Goal: Entertainment & Leisure: Consume media (video, audio)

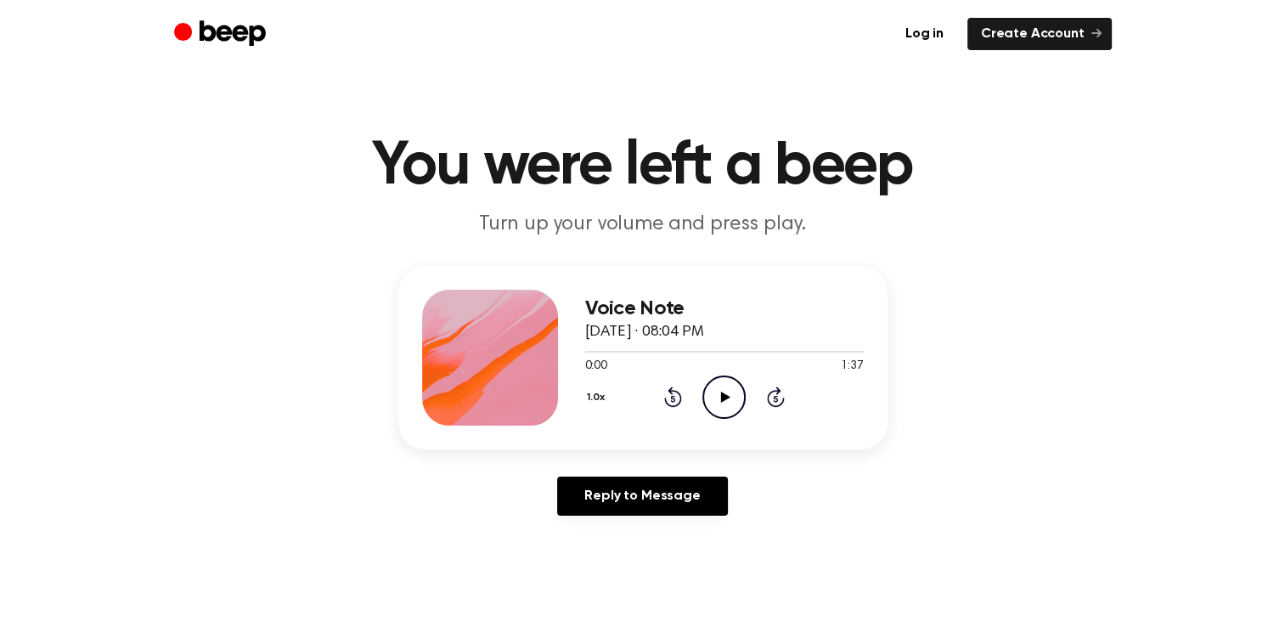
click at [720, 404] on icon "Play Audio" at bounding box center [723, 396] width 43 height 43
click at [724, 389] on icon "Pause Audio" at bounding box center [723, 396] width 43 height 43
click at [724, 389] on icon "Play Audio" at bounding box center [723, 396] width 43 height 43
click at [724, 389] on icon "Pause Audio" at bounding box center [723, 396] width 43 height 43
click at [724, 389] on icon "Play Audio" at bounding box center [723, 396] width 43 height 43
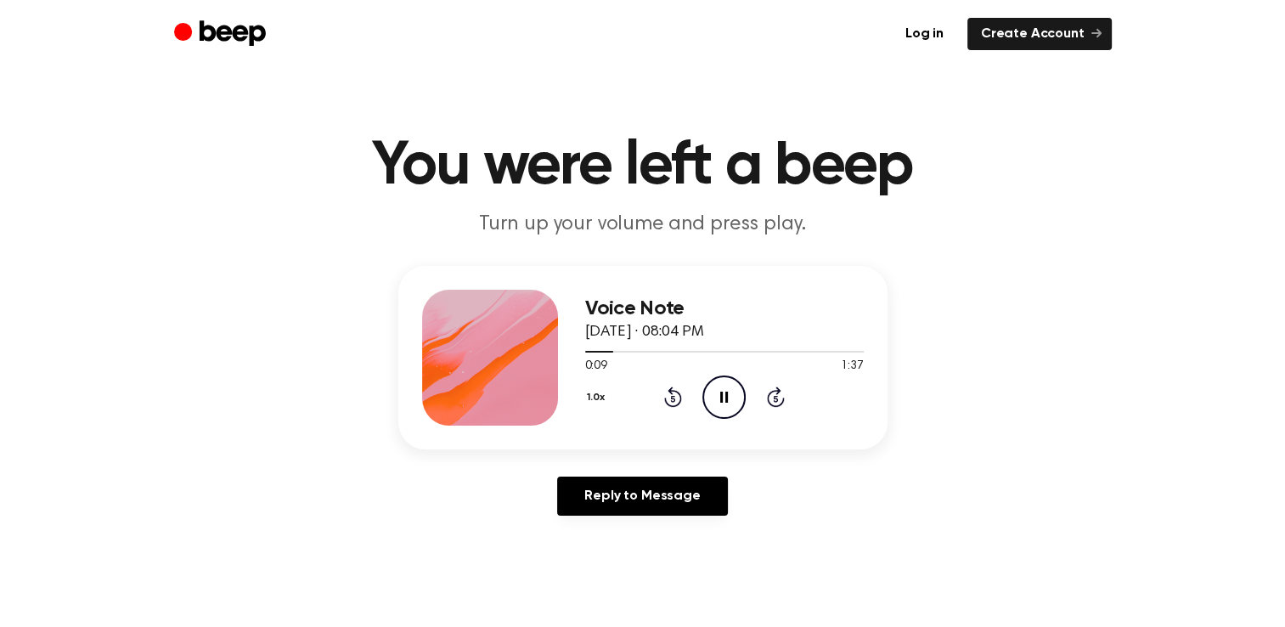
click at [724, 389] on icon "Pause Audio" at bounding box center [723, 396] width 43 height 43
click at [724, 389] on icon "Play Audio" at bounding box center [723, 396] width 43 height 43
click at [724, 389] on icon "Pause Audio" at bounding box center [723, 396] width 43 height 43
click at [718, 399] on icon "Play Audio" at bounding box center [723, 396] width 43 height 43
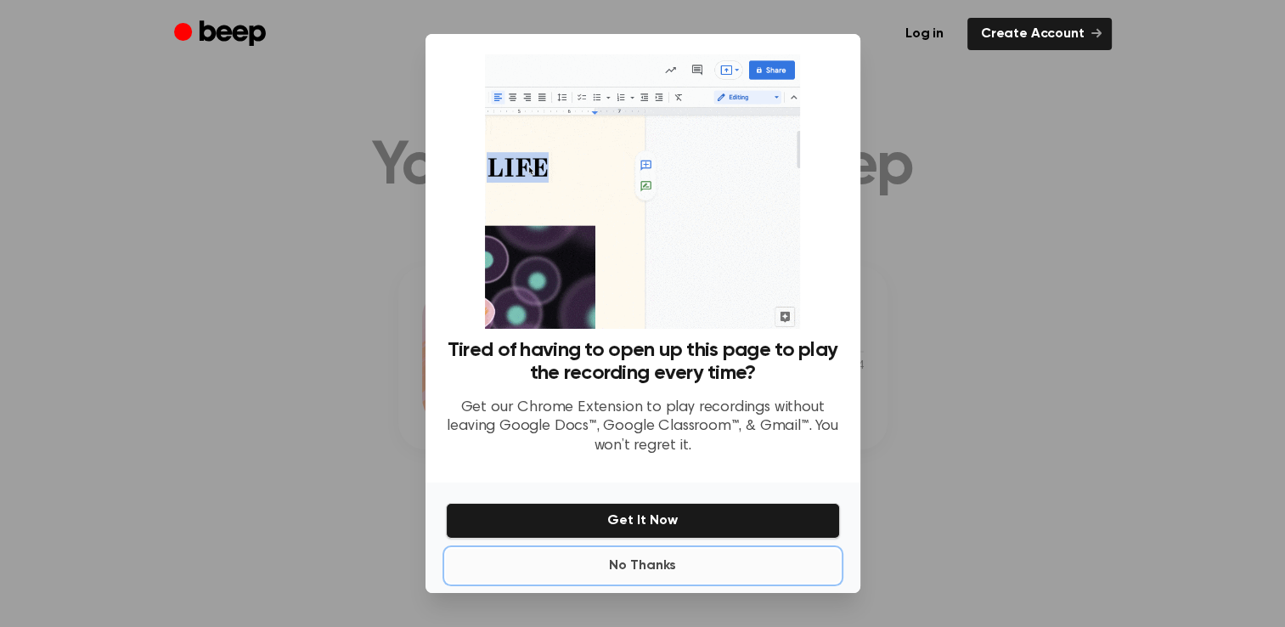
click at [649, 572] on button "No Thanks" at bounding box center [643, 566] width 394 height 34
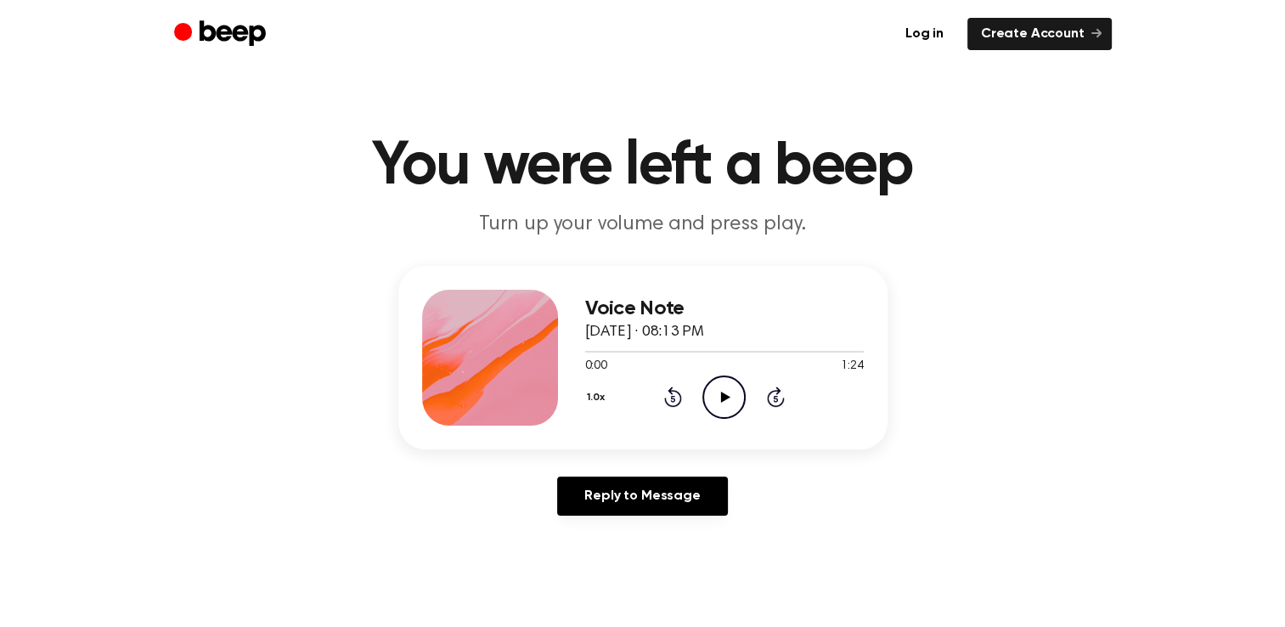
click at [727, 403] on icon "Play Audio" at bounding box center [723, 396] width 43 height 43
click at [727, 403] on icon "Pause Audio" at bounding box center [723, 396] width 43 height 43
click at [727, 403] on icon "Play Audio" at bounding box center [723, 396] width 43 height 43
click at [727, 403] on icon "Pause Audio" at bounding box center [723, 396] width 43 height 43
click at [727, 403] on icon "Play Audio" at bounding box center [723, 396] width 43 height 43
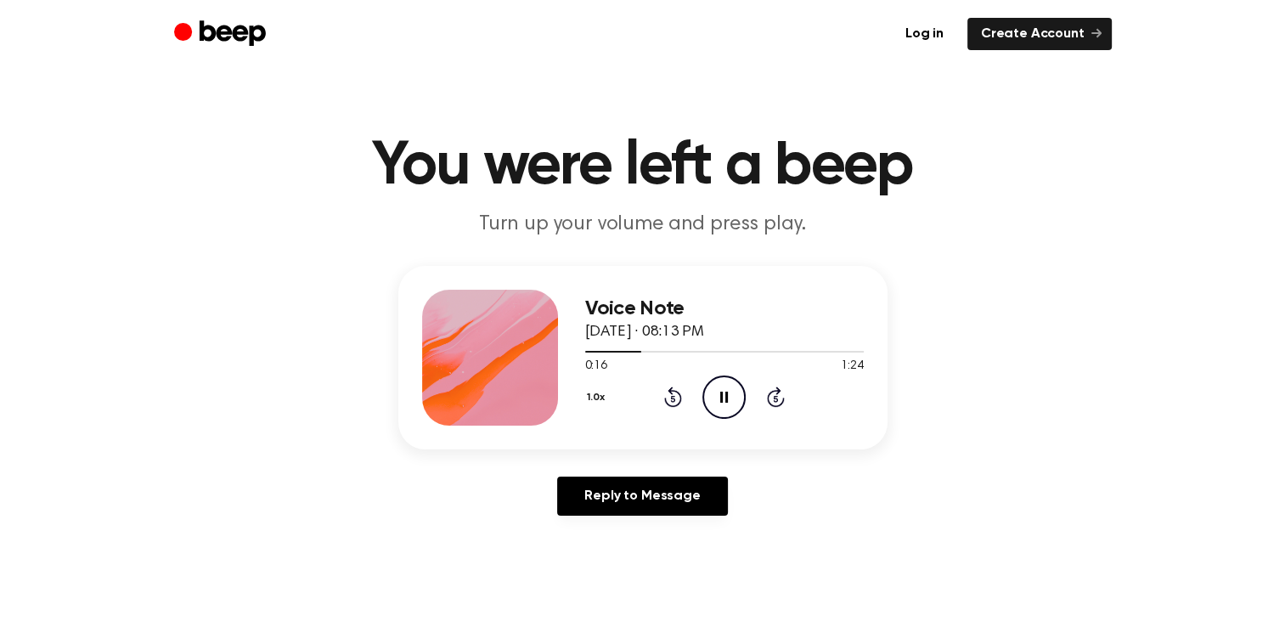
click at [727, 403] on icon "Pause Audio" at bounding box center [723, 396] width 43 height 43
click at [727, 403] on icon "Play Audio" at bounding box center [723, 396] width 43 height 43
click at [727, 403] on icon "Pause Audio" at bounding box center [723, 396] width 43 height 43
click at [727, 403] on icon "Play Audio" at bounding box center [723, 396] width 43 height 43
click at [727, 403] on icon "Pause Audio" at bounding box center [723, 396] width 43 height 43
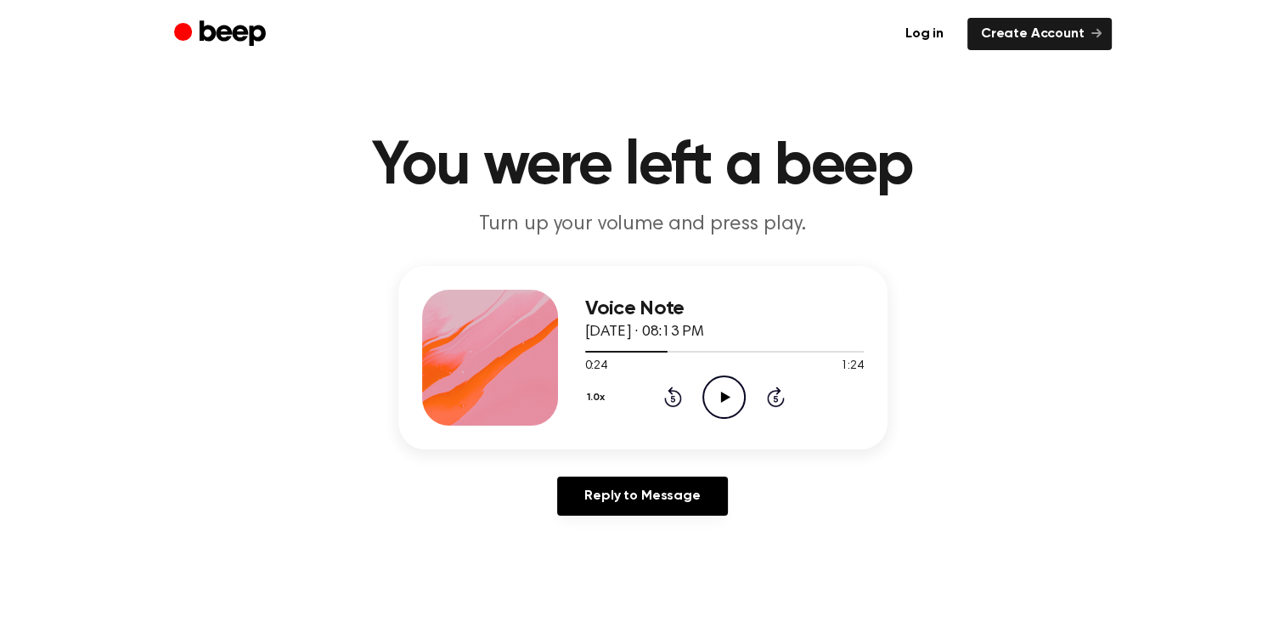
click at [727, 403] on icon "Play Audio" at bounding box center [723, 396] width 43 height 43
click at [727, 403] on icon "Pause Audio" at bounding box center [723, 396] width 43 height 43
click at [727, 403] on icon "Play Audio" at bounding box center [723, 396] width 43 height 43
click at [727, 403] on icon "Pause Audio" at bounding box center [723, 396] width 43 height 43
click at [727, 403] on icon "Play Audio" at bounding box center [723, 396] width 43 height 43
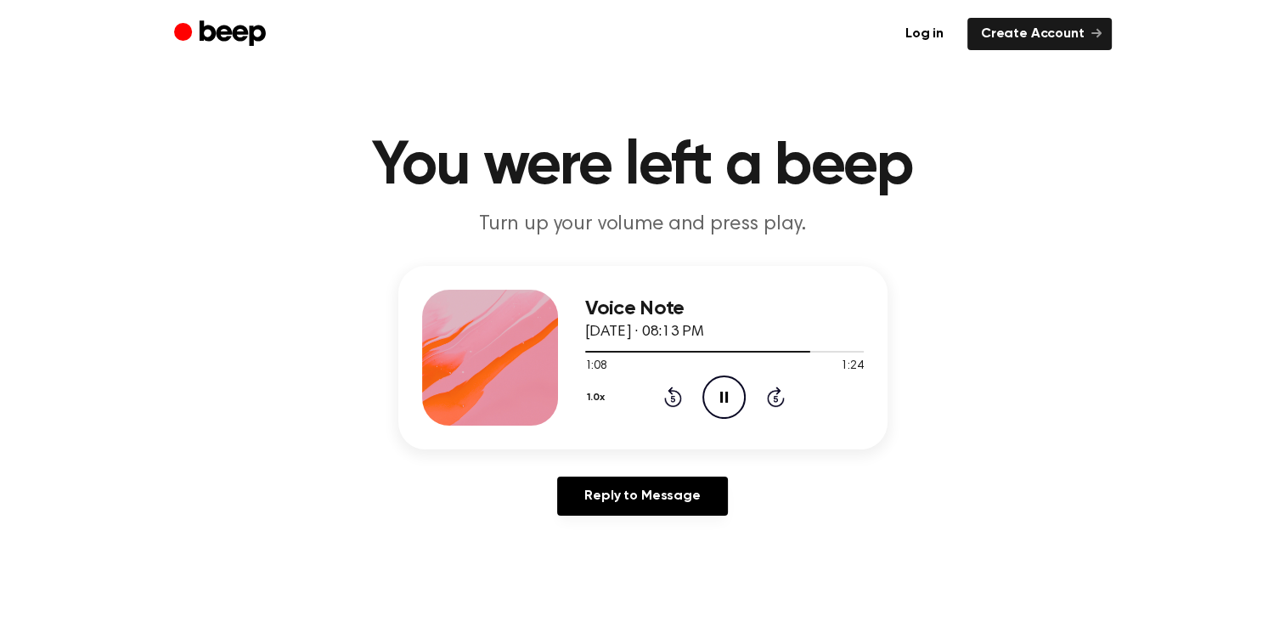
click at [727, 403] on icon "Pause Audio" at bounding box center [723, 396] width 43 height 43
click at [727, 403] on icon "Play Audio" at bounding box center [723, 396] width 43 height 43
click at [727, 403] on icon "Pause Audio" at bounding box center [723, 396] width 43 height 43
click at [727, 403] on icon "Play Audio" at bounding box center [723, 396] width 43 height 43
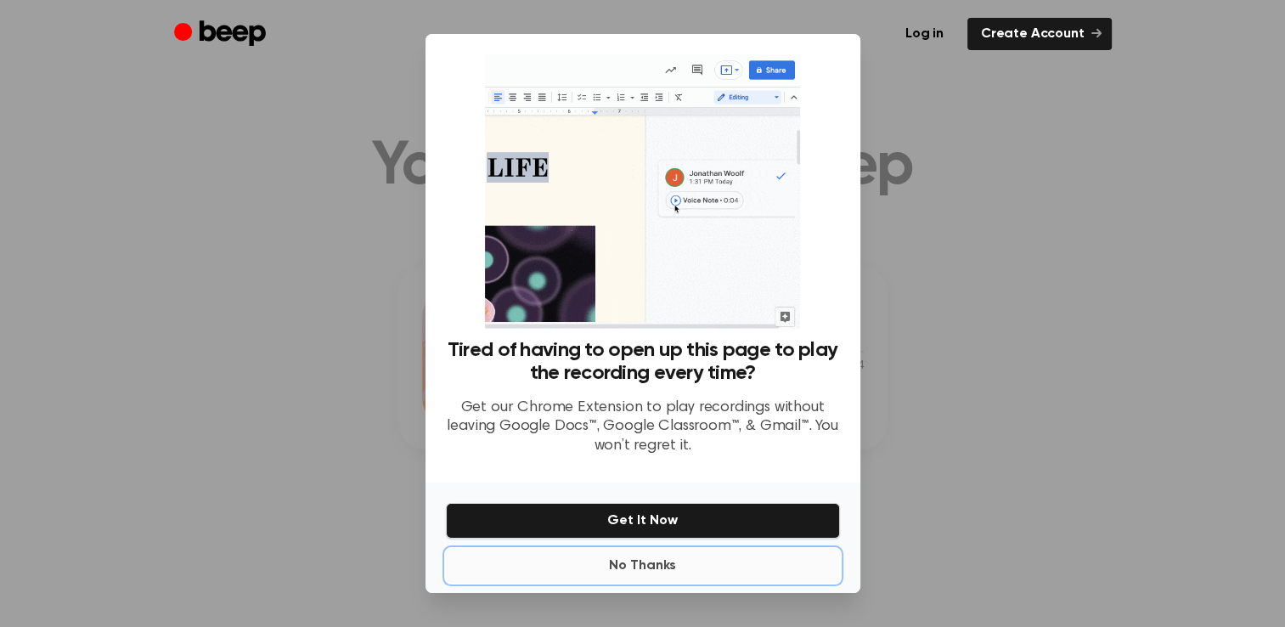
click at [645, 566] on button "No Thanks" at bounding box center [643, 566] width 394 height 34
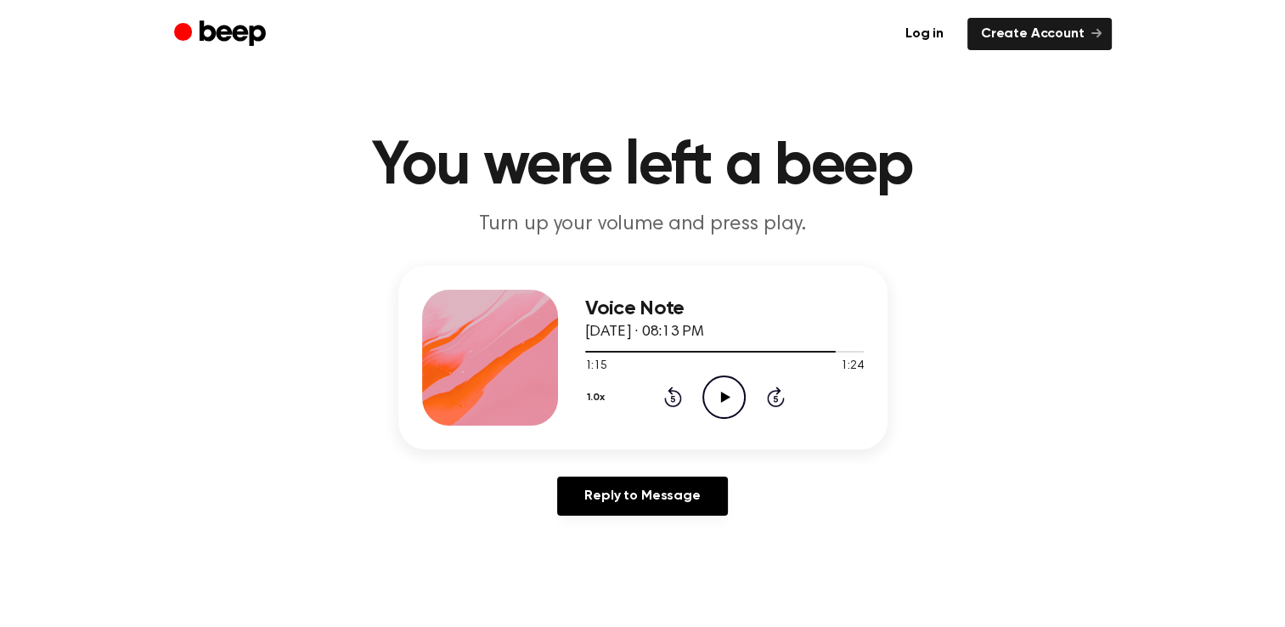
click at [724, 397] on icon at bounding box center [725, 397] width 9 height 11
click at [724, 397] on icon "Pause Audio" at bounding box center [723, 396] width 43 height 43
